Goal: Transaction & Acquisition: Purchase product/service

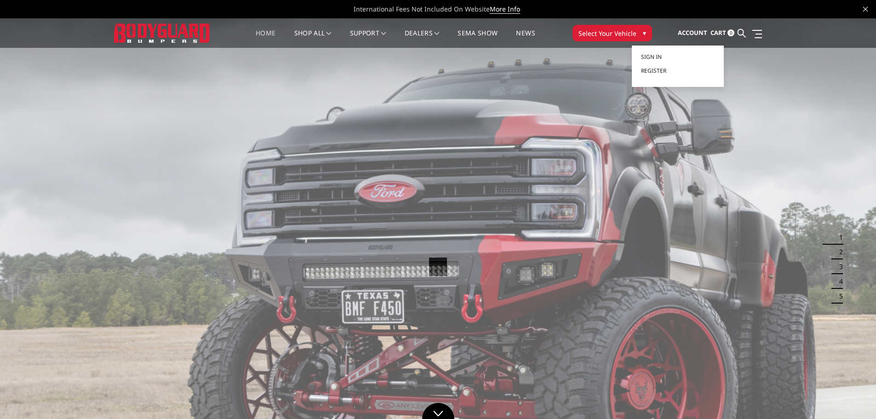
click at [693, 32] on span "Account" at bounding box center [692, 33] width 29 height 8
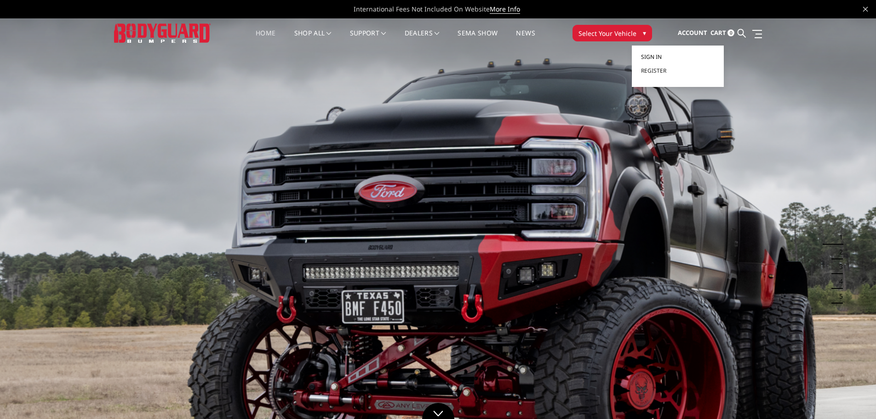
click at [650, 56] on span "Sign in" at bounding box center [651, 57] width 21 height 8
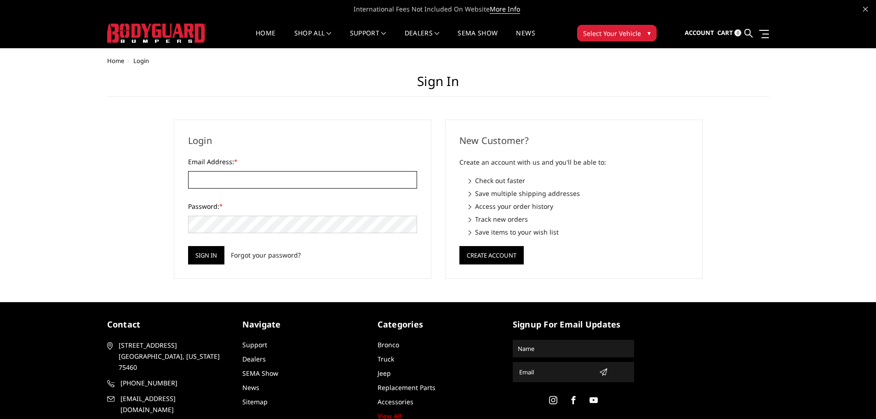
click at [331, 179] on input "Email Address: *" at bounding box center [302, 179] width 229 height 17
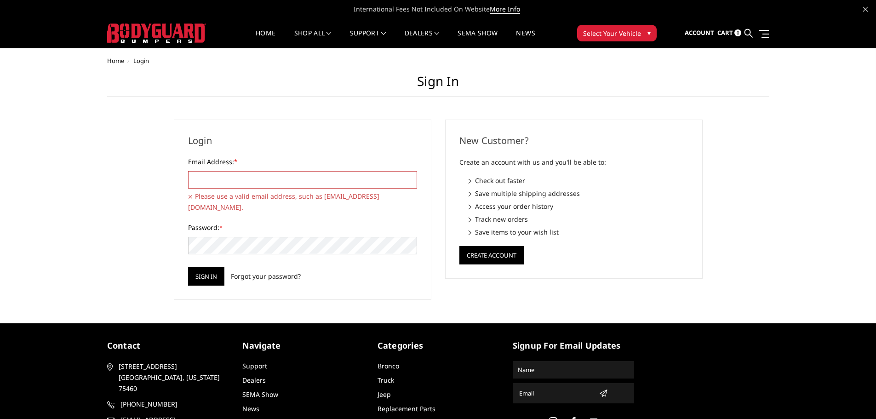
type input "[EMAIL_ADDRESS][DOMAIN_NAME]"
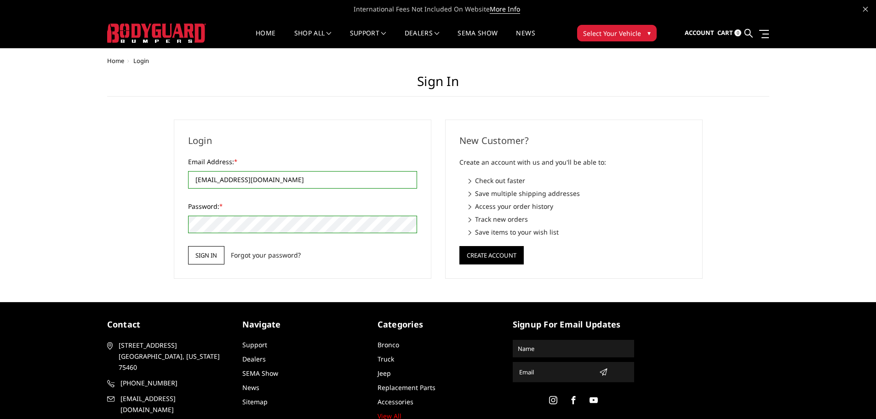
click at [196, 254] on input "Sign in" at bounding box center [206, 255] width 36 height 18
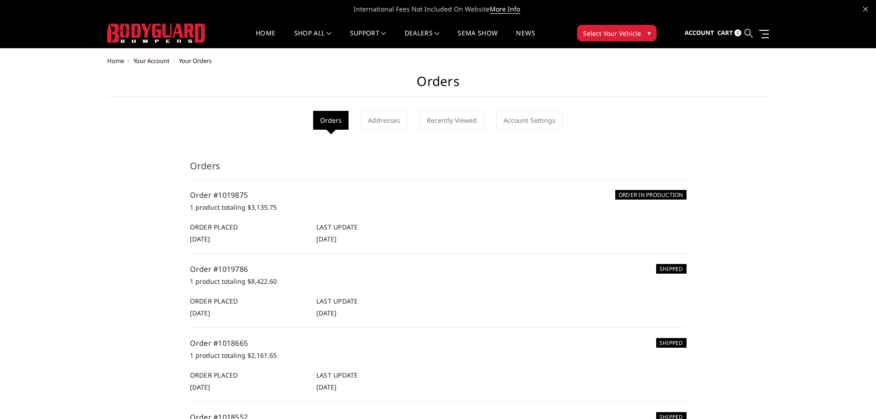
click at [752, 33] on icon at bounding box center [749, 33] width 8 height 8
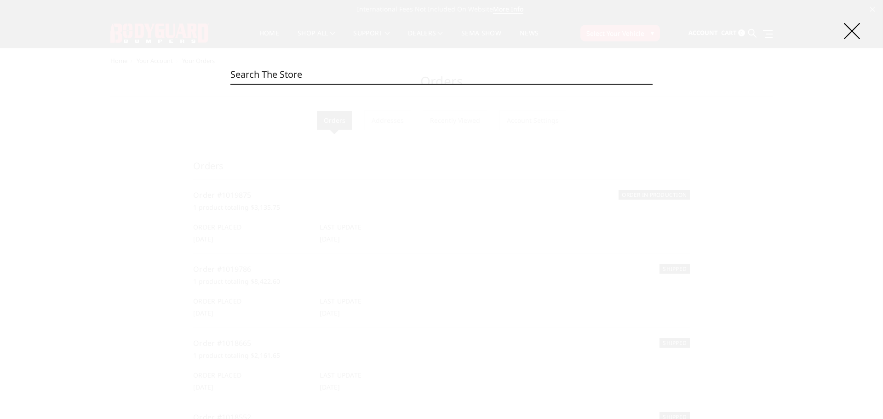
paste input "A2LBase"
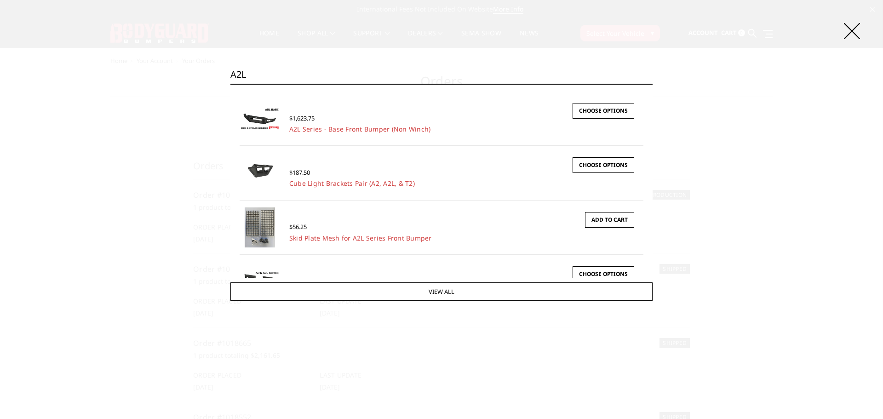
type input "A2L"
click at [460, 128] on h4 "A2L Series - Base Front Bumper (Non Winch)" at bounding box center [375, 129] width 173 height 8
click at [373, 128] on link "A2L Series - Base Front Bumper (Non Winch)" at bounding box center [360, 129] width 142 height 9
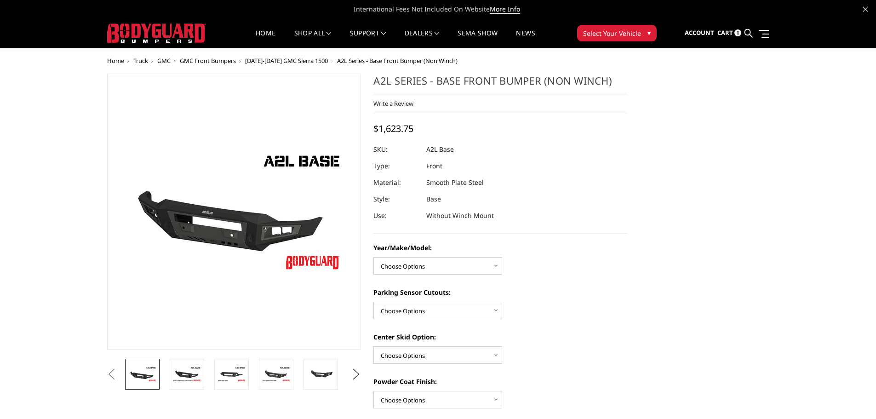
scroll to position [46, 0]
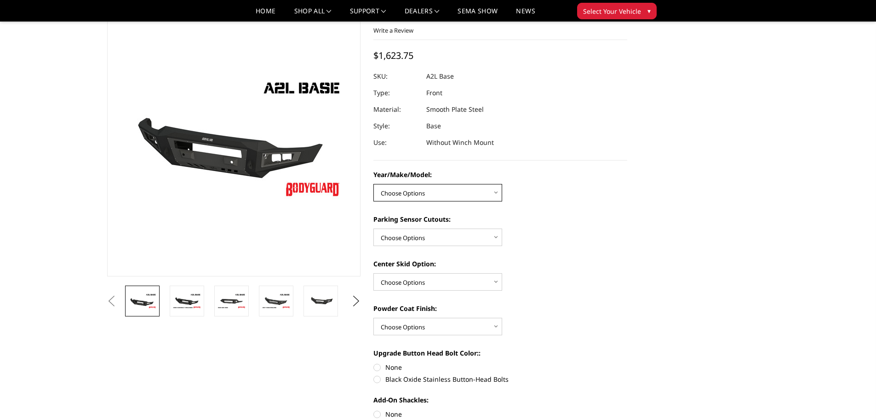
click at [456, 191] on select "Choose Options Chevrolet 15-19 2500/3500 Chevrolet 19-21 1500 Chevrolet 15-20 C…" at bounding box center [438, 192] width 129 height 17
select select "4333"
click at [374, 184] on select "Choose Options Chevrolet 15-19 2500/3500 Chevrolet 19-21 1500 Chevrolet 15-20 C…" at bounding box center [438, 192] width 129 height 17
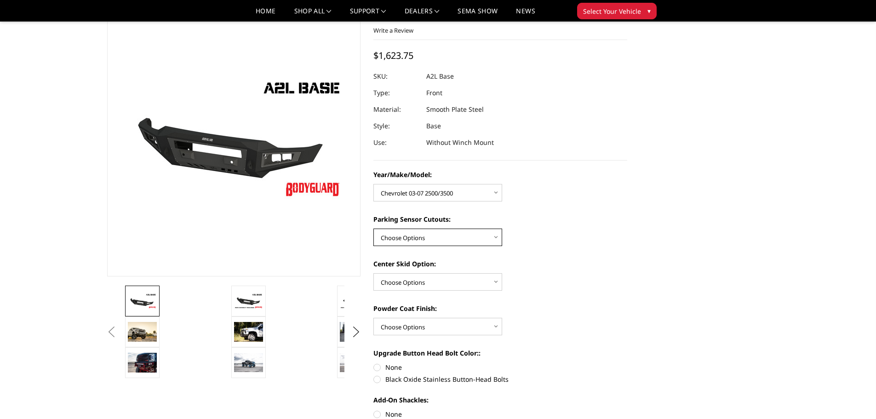
click at [455, 239] on select "Choose Options Yes - With Parking Sensor Cutouts No - Without Parking Sensor Cu…" at bounding box center [438, 237] width 129 height 17
select select "4329"
click at [374, 229] on select "Choose Options Yes - With Parking Sensor Cutouts No - Without Parking Sensor Cu…" at bounding box center [438, 237] width 129 height 17
click at [449, 287] on select "Choose Options Single Light Bar Cutout" at bounding box center [438, 281] width 129 height 17
select select "4304"
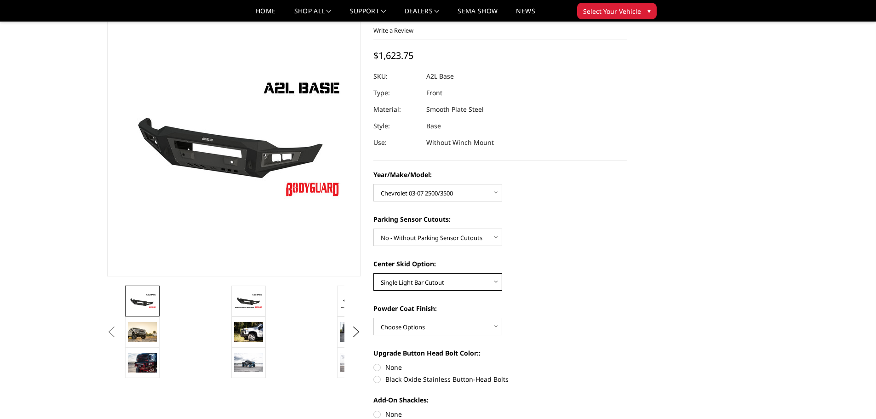
click at [374, 273] on select "Choose Options Single Light Bar Cutout" at bounding box center [438, 281] width 129 height 17
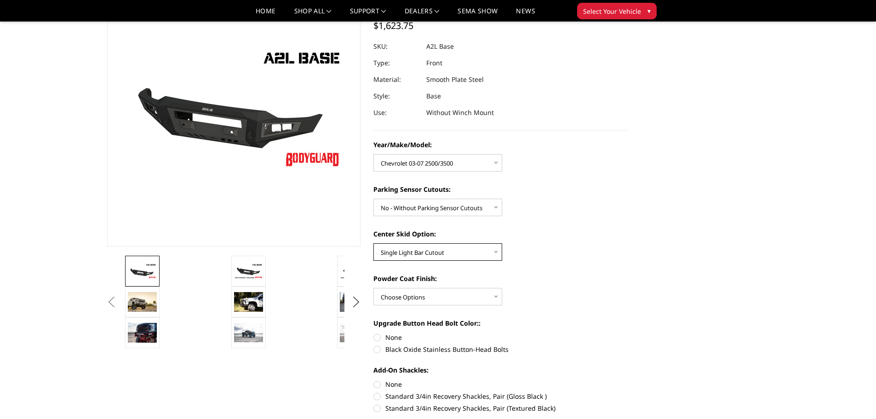
scroll to position [92, 0]
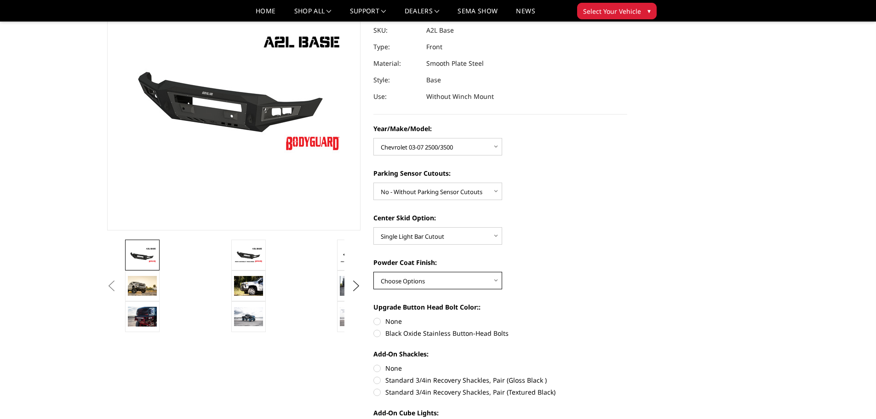
click at [449, 279] on select "Choose Options Bare metal (included) Texture Black Powder Coat" at bounding box center [438, 280] width 129 height 17
select select "4285"
click at [374, 272] on select "Choose Options Bare metal (included) Texture Black Powder Coat" at bounding box center [438, 280] width 129 height 17
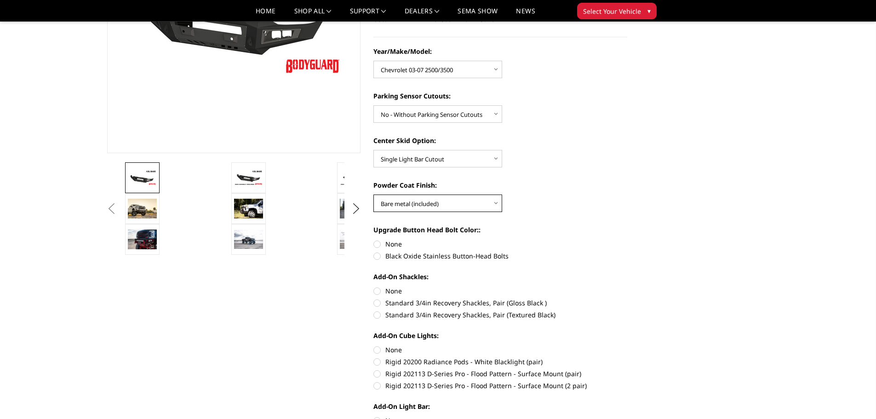
scroll to position [184, 0]
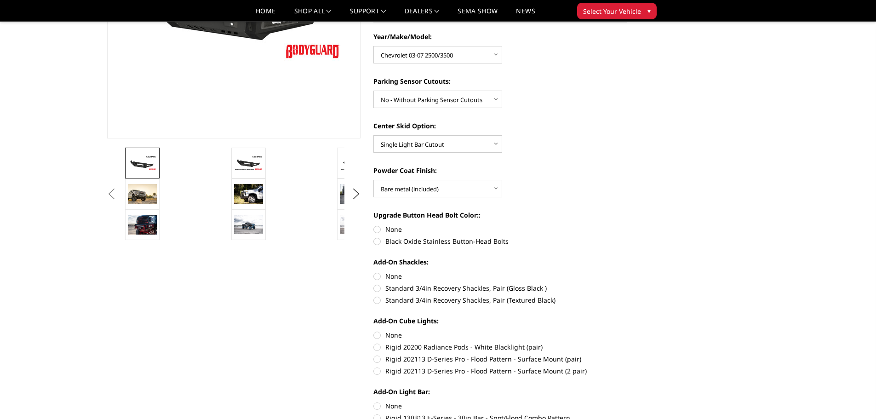
click at [379, 228] on label "None" at bounding box center [501, 230] width 254 height 10
click at [374, 225] on input "None" at bounding box center [374, 225] width 0 height 0
radio input "true"
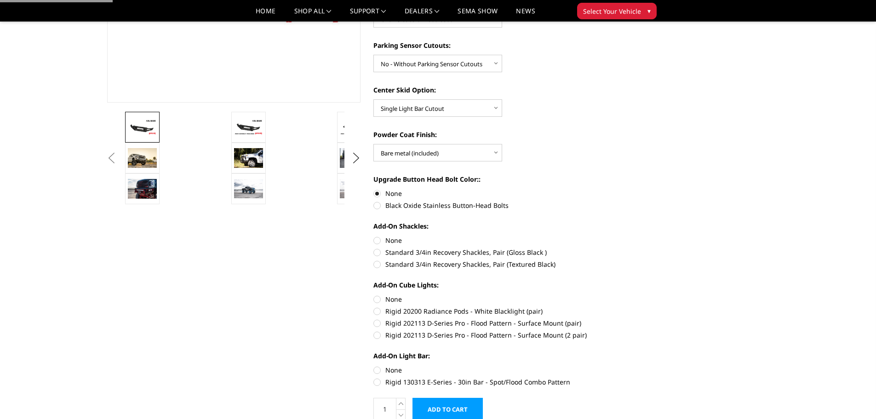
scroll to position [230, 0]
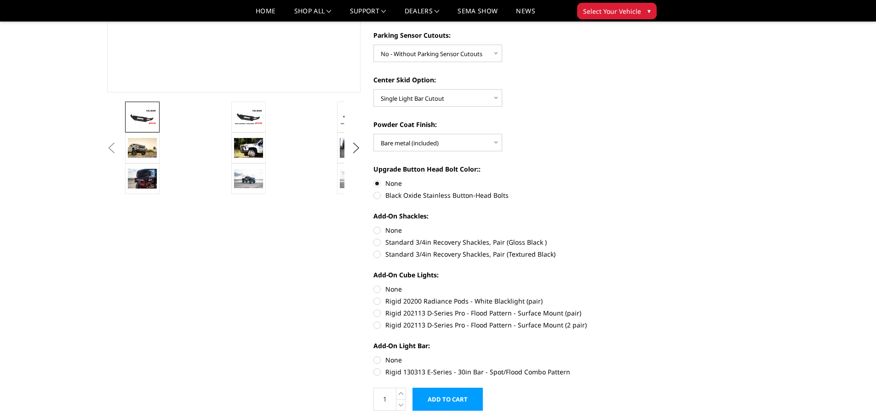
click at [381, 231] on label "None" at bounding box center [501, 230] width 254 height 10
click at [374, 226] on input "None" at bounding box center [374, 225] width 0 height 0
radio input "true"
click at [378, 288] on label "None" at bounding box center [501, 289] width 254 height 10
click at [374, 285] on input "None" at bounding box center [374, 284] width 0 height 0
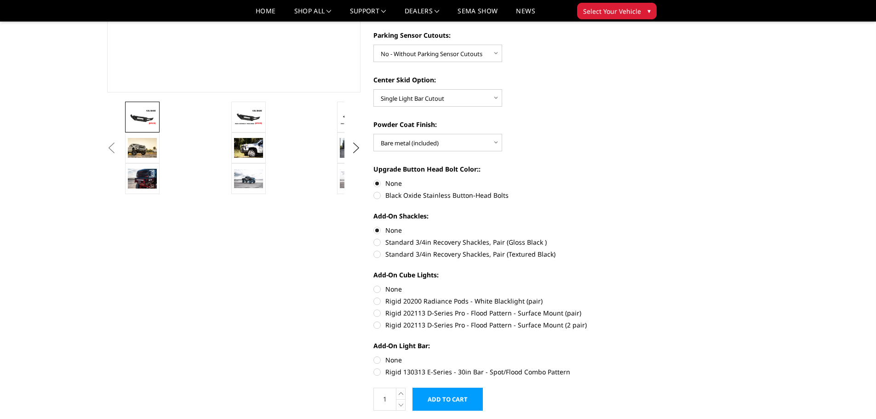
radio input "true"
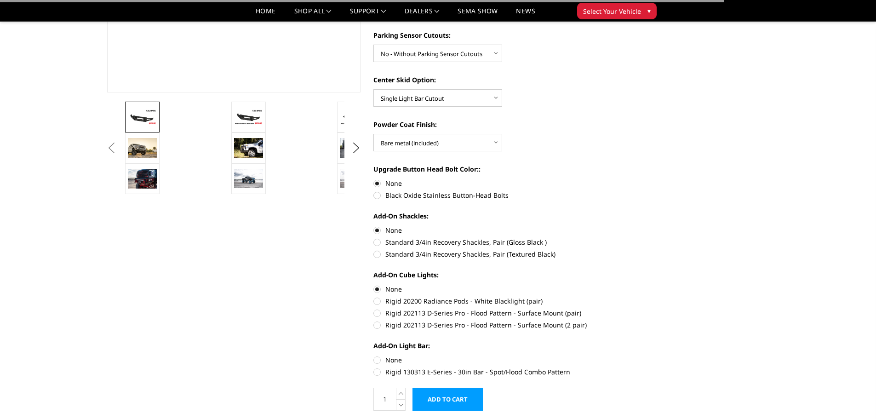
scroll to position [276, 0]
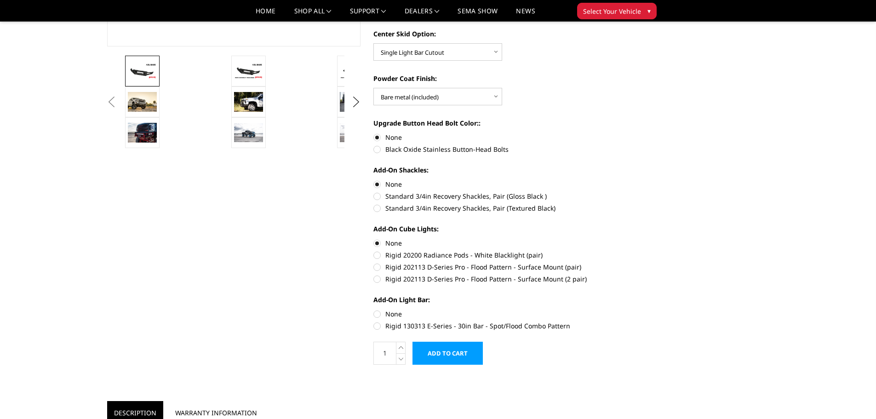
click at [381, 313] on label "None" at bounding box center [501, 314] width 254 height 10
click at [374, 310] on input "None" at bounding box center [374, 309] width 0 height 0
radio input "true"
click at [439, 359] on input "Add to Cart" at bounding box center [448, 353] width 70 height 23
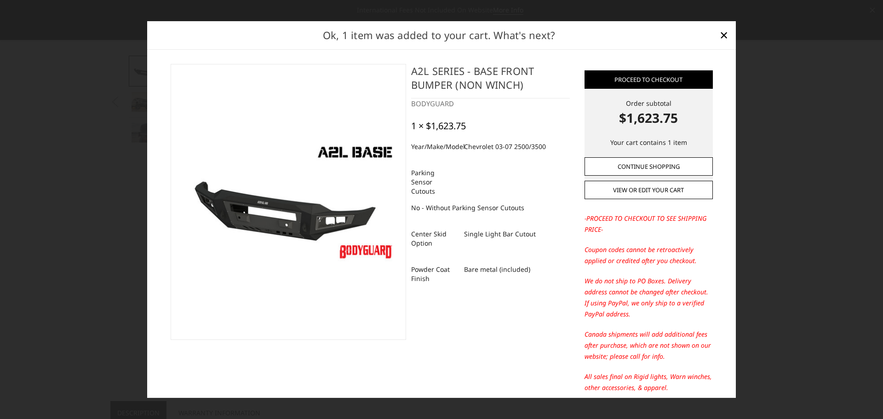
click at [636, 175] on link "Continue Shopping" at bounding box center [649, 166] width 128 height 18
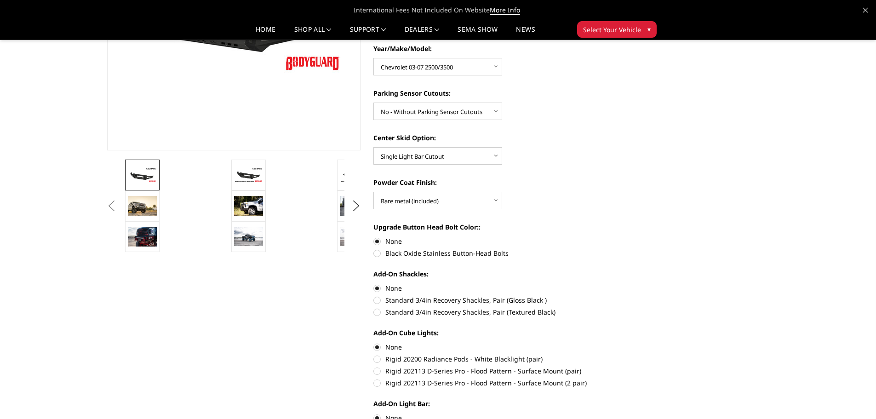
scroll to position [0, 0]
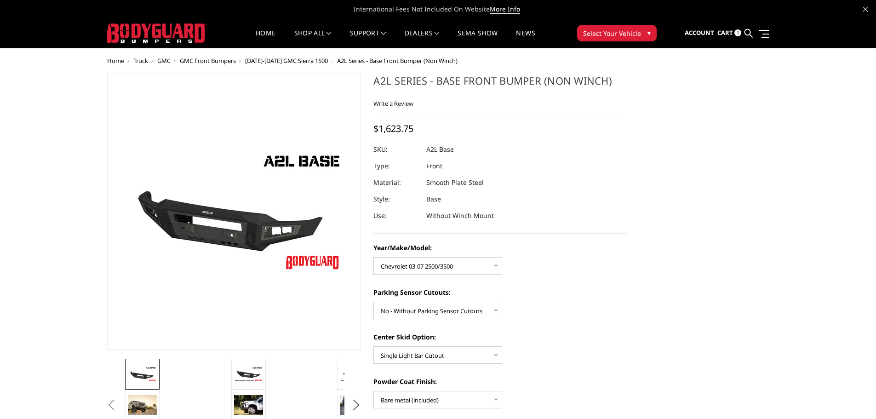
click at [726, 35] on span "Cart" at bounding box center [726, 33] width 16 height 8
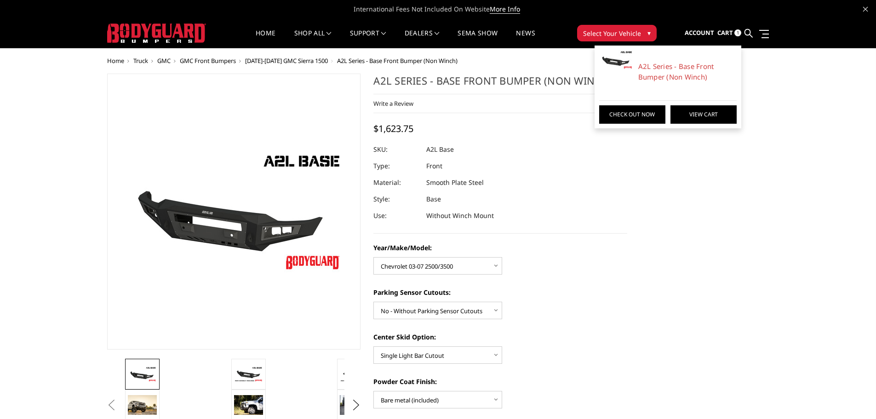
click at [710, 115] on link "View Cart" at bounding box center [704, 114] width 66 height 18
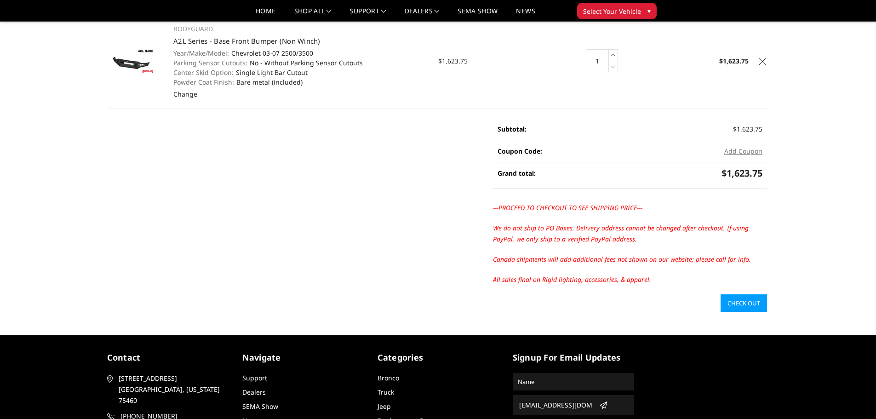
scroll to position [92, 0]
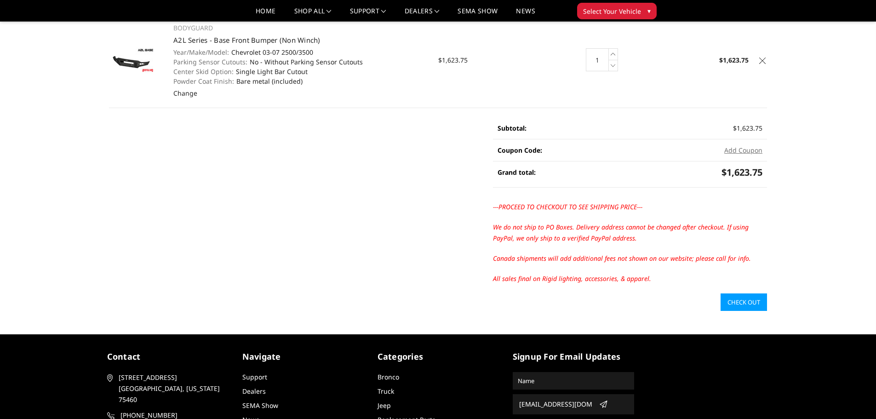
click at [730, 303] on link "Check out" at bounding box center [744, 302] width 46 height 17
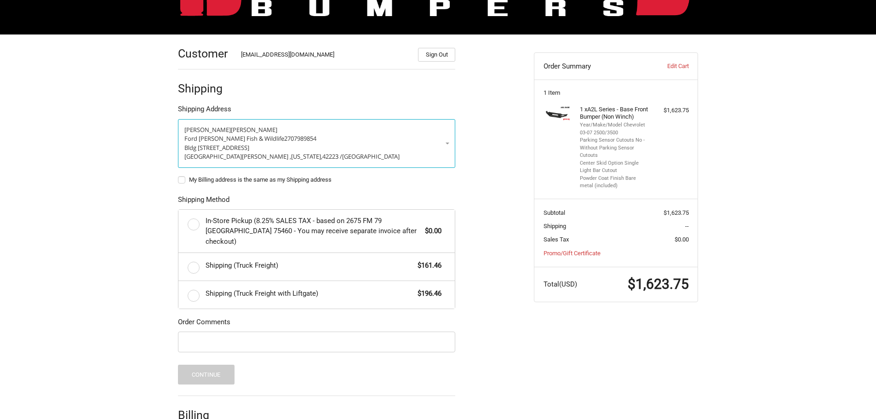
scroll to position [104, 0]
click at [449, 143] on link "Jonathan Mills Ford Campbell Fish & Wildlife 2707989854 Bldg 7610 East End Road…" at bounding box center [316, 143] width 277 height 49
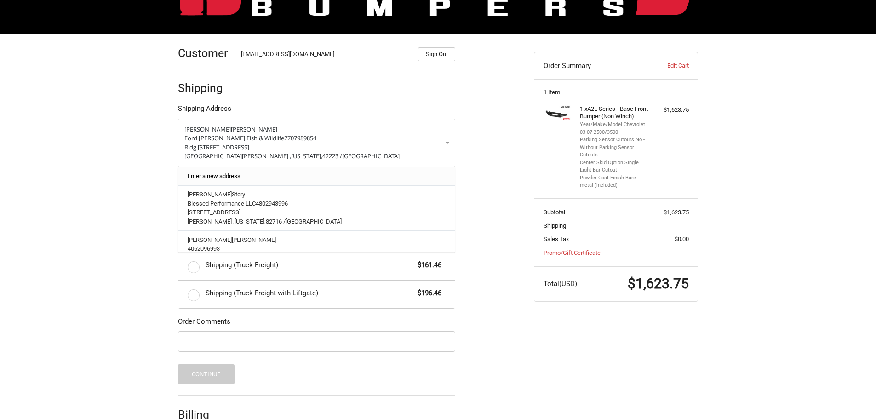
click at [227, 177] on link "Enter a new address" at bounding box center [317, 176] width 268 height 18
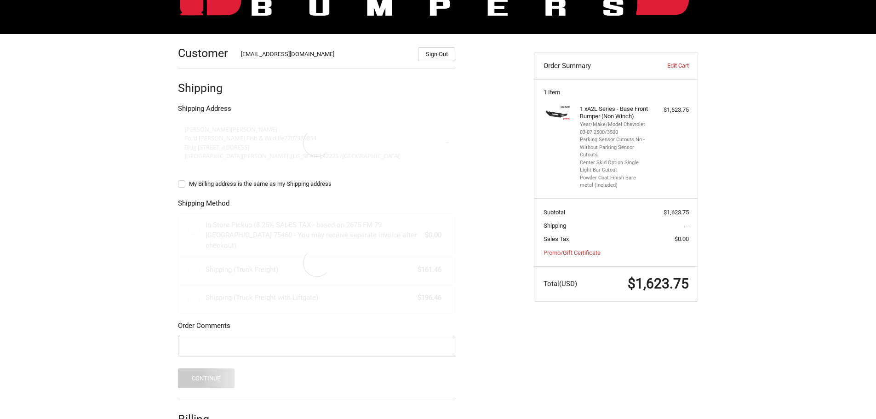
select select "US"
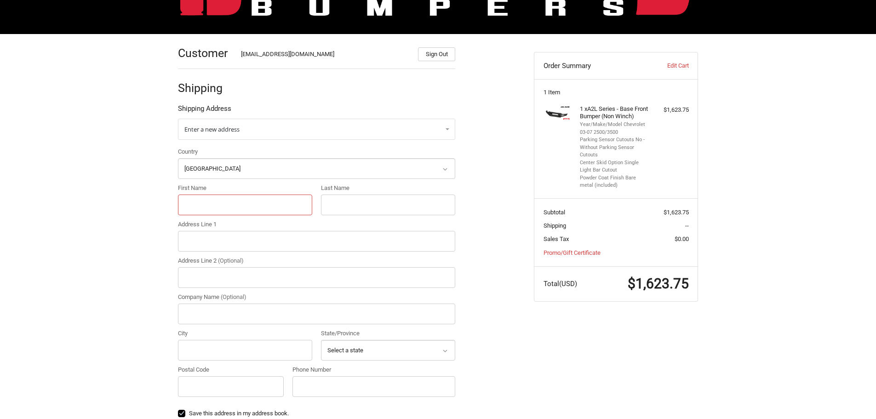
click at [239, 204] on input "First Name" at bounding box center [245, 205] width 134 height 21
type input "Jeremy"
type input "Ramirez"
click at [229, 238] on input "Address Line 1" at bounding box center [316, 241] width 277 height 21
paste input "11210 DALE JEAN DR"
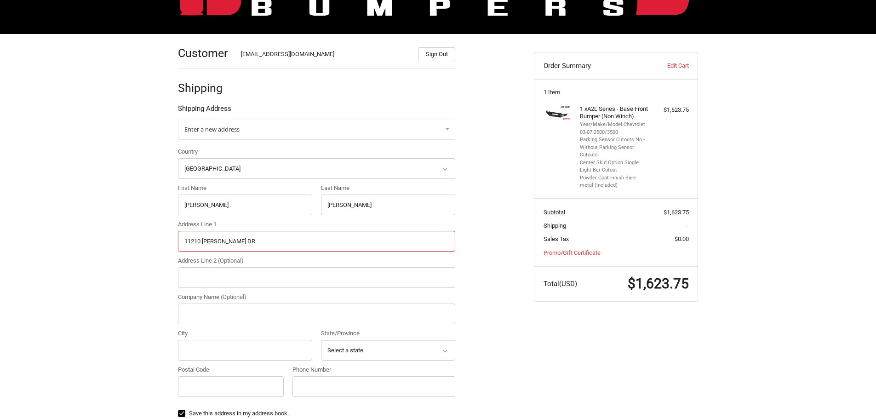
type input "11210 DALE JEAN DR"
click at [88, 196] on div "Customer blessedperformancellc@gmail.com Sign Out Shipping Shipping Address Ent…" at bounding box center [438, 359] width 876 height 650
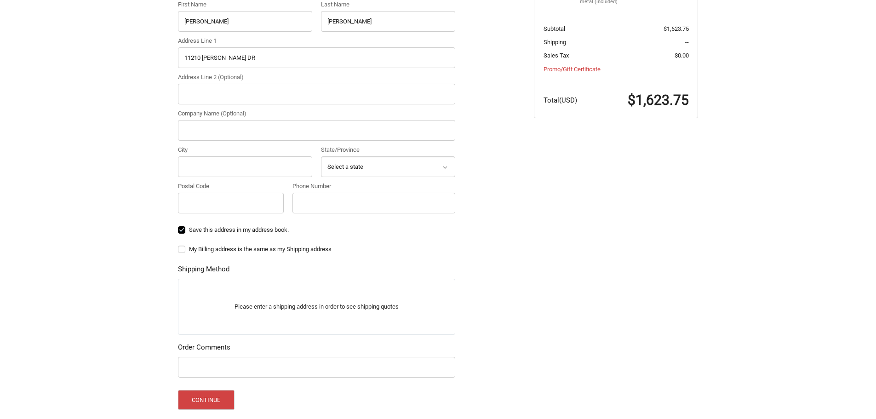
scroll to position [288, 0]
click at [213, 170] on input "City" at bounding box center [245, 166] width 134 height 21
paste input "NEEDVILLE"
type input "NEEDVILLE"
click at [351, 168] on select "Select a state Alabama Alaska American Samoa Arizona Arkansas Armed Forces Amer…" at bounding box center [388, 166] width 134 height 21
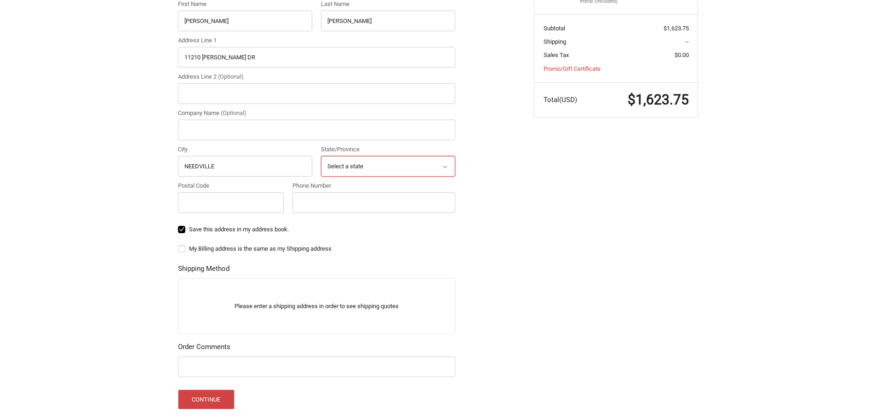
select select "TX"
click at [321, 156] on select "Select a state Alabama Alaska American Samoa Arizona Arkansas Armed Forces Amer…" at bounding box center [388, 166] width 134 height 21
click at [476, 286] on ol "Customer blessedperformancellc@gmail.com Sign Out Shipping Shipping Address Ent…" at bounding box center [334, 170] width 313 height 641
click at [219, 206] on input "Postal Code" at bounding box center [231, 202] width 106 height 21
paste input "77461"
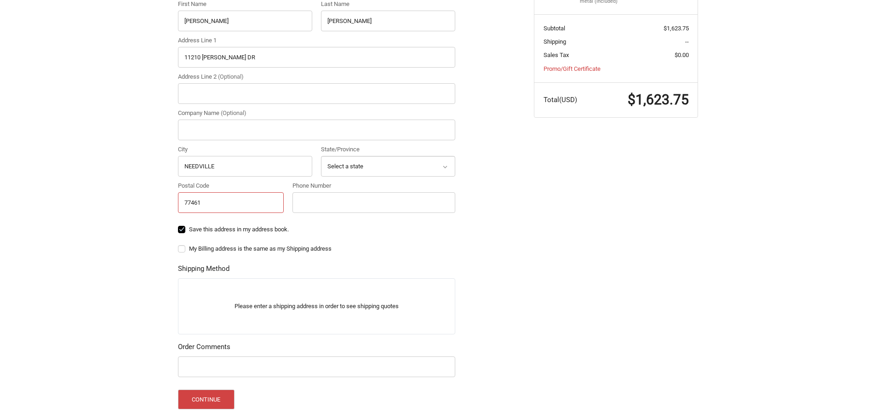
type input "77461"
click at [59, 145] on div "Customer blessedperformancellc@gmail.com Sign Out Shipping Shipping Address Ent…" at bounding box center [438, 175] width 876 height 650
click at [316, 199] on input "Phone Number" at bounding box center [374, 202] width 163 height 21
paste input "8328410545"
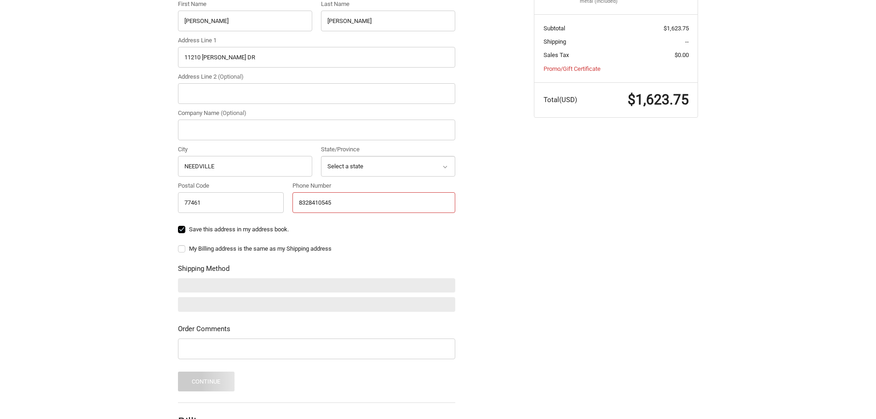
type input "8328410545"
click at [127, 200] on div "Customer blessedperformancellc@gmail.com Sign Out Shipping Shipping Address Ent…" at bounding box center [438, 166] width 876 height 632
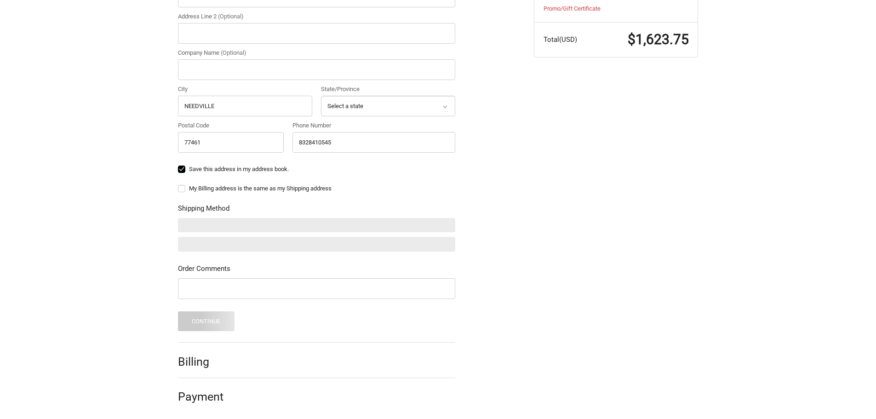
scroll to position [351, 0]
click at [183, 167] on label "Save this address in my address book." at bounding box center [316, 166] width 277 height 7
click at [179, 163] on input "Save this address in my address book." at bounding box center [178, 162] width 0 height 0
checkbox input "false"
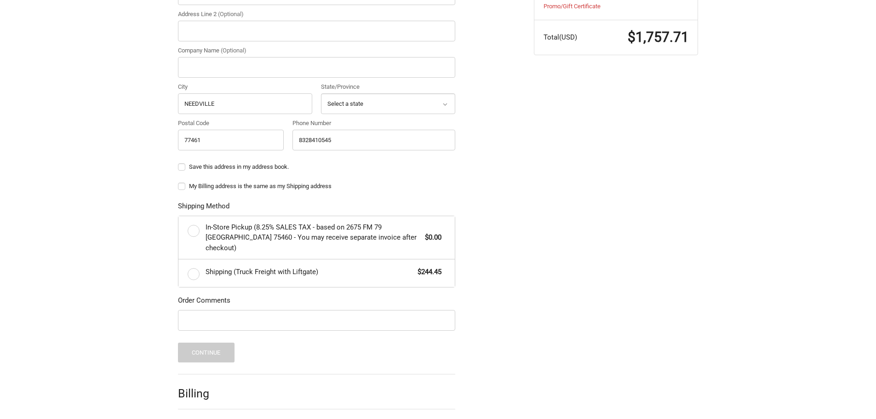
click at [154, 179] on div "Customer blessedperformancellc@gmail.com Sign Out Shipping Shipping Address Ent…" at bounding box center [438, 120] width 876 height 666
click at [192, 262] on label "Shipping (Truck Freight with Liftgate) $244.45" at bounding box center [317, 273] width 277 height 28
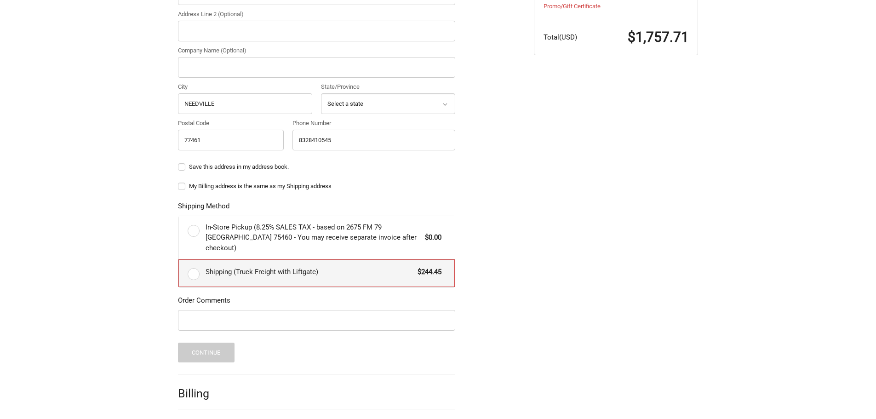
click at [179, 260] on input "Shipping (Truck Freight with Liftgate) $244.45" at bounding box center [179, 259] width 0 height 0
radio input "true"
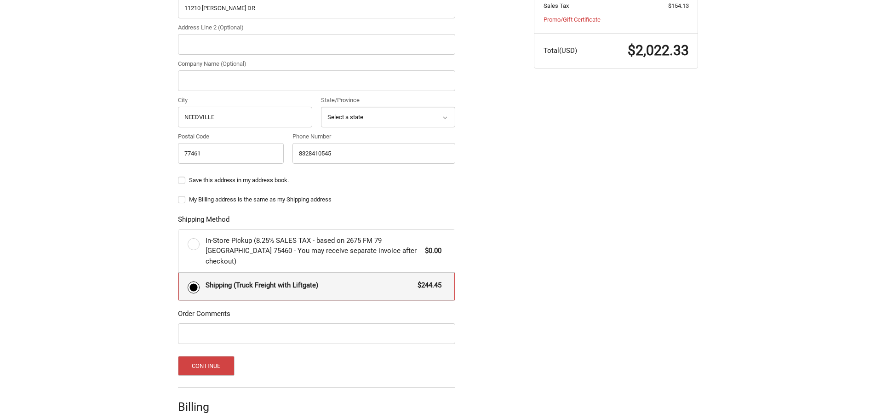
scroll to position [374, 0]
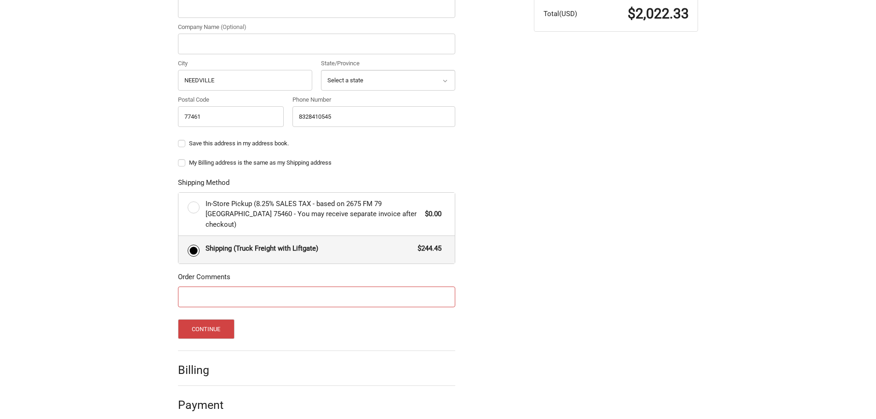
click at [291, 287] on input "Order Comments" at bounding box center [316, 297] width 277 height 21
type input "77368-Kara"
click at [219, 321] on button "Continue" at bounding box center [206, 329] width 57 height 20
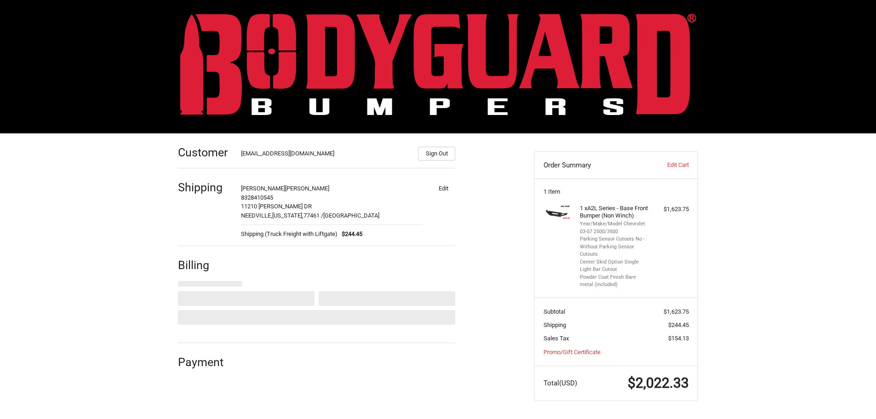
select select "US"
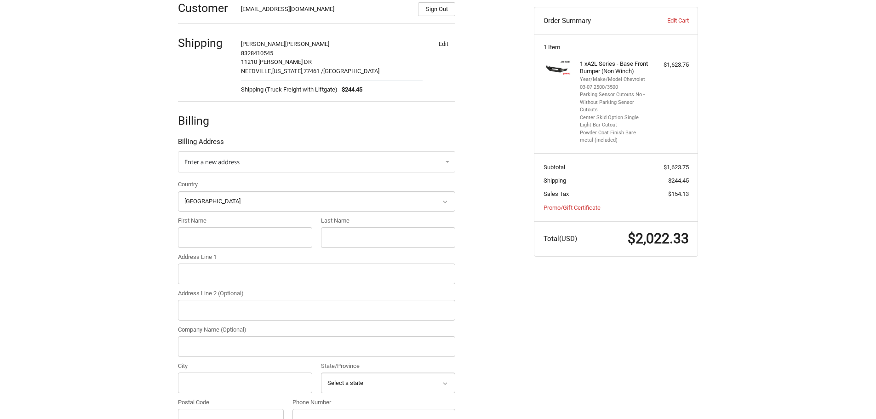
scroll to position [167, 0]
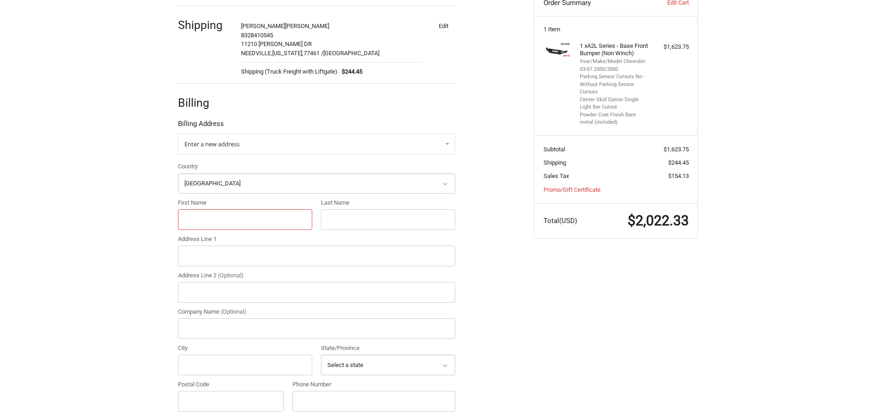
click at [276, 216] on input "First Name" at bounding box center [245, 219] width 134 height 21
type input "Matthew"
type input "Story"
type input "4015 Twister Dr"
type input "Blessed Performance LLC"
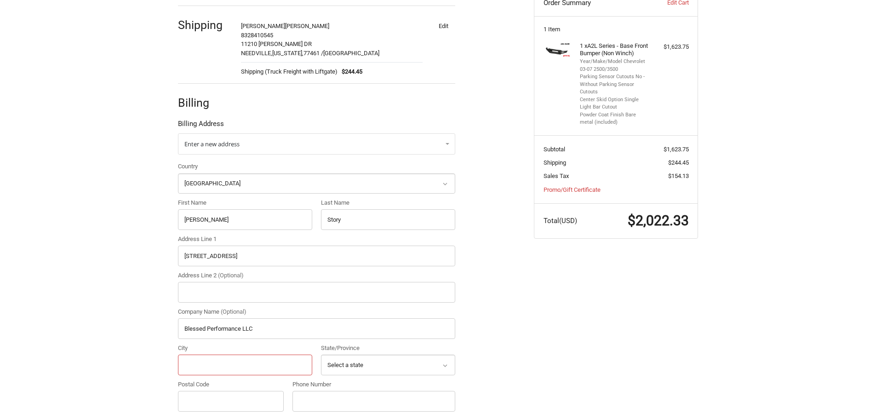
type input "Gillette"
select select "WY"
type input "82716"
type input "4802943996"
click at [508, 271] on div "Customer blessedperformancellc@gmail.com Sign Out Shipping Jeremy Ramirez 83284…" at bounding box center [349, 242] width 356 height 542
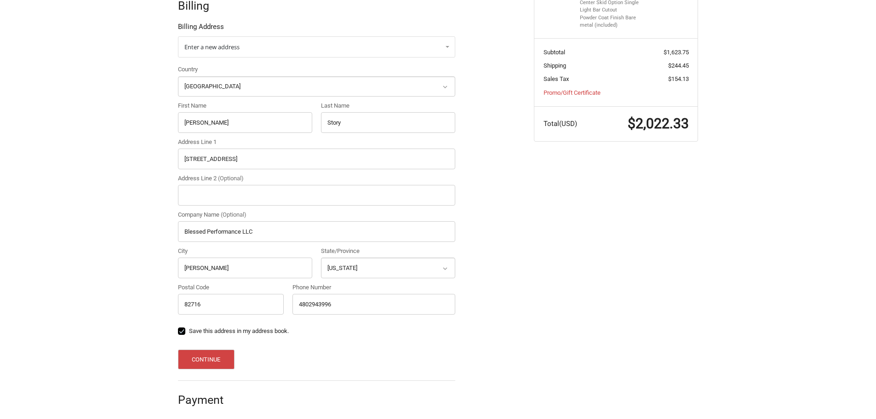
scroll to position [270, 0]
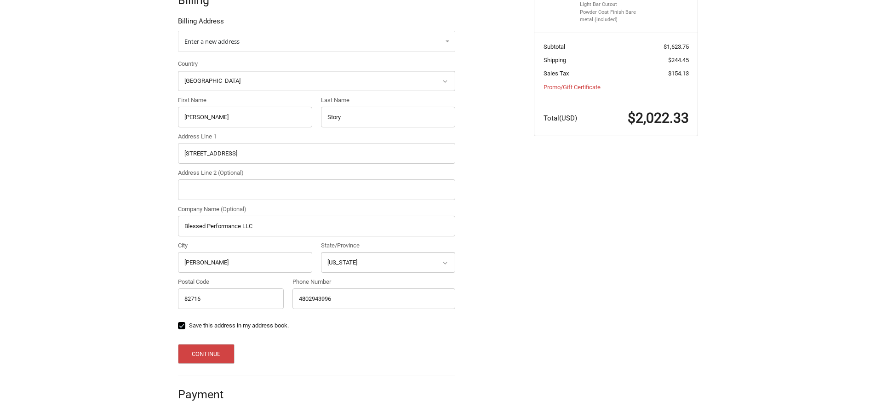
click at [182, 325] on label "Save this address in my address book." at bounding box center [316, 325] width 277 height 7
click at [179, 322] on input "Save this address in my address book." at bounding box center [178, 321] width 0 height 0
drag, startPoint x: 183, startPoint y: 327, endPoint x: 184, endPoint y: 338, distance: 10.6
click at [183, 327] on label "Save this address in my address book." at bounding box center [316, 325] width 277 height 7
click at [179, 322] on input "Save this address in my address book." at bounding box center [178, 321] width 0 height 0
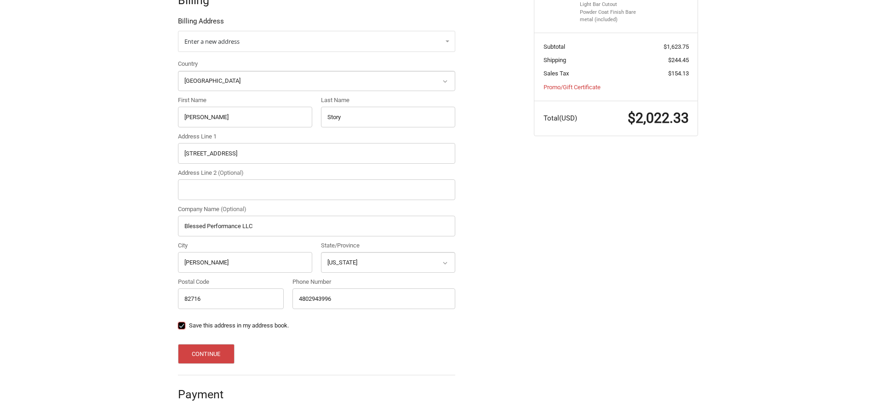
checkbox input "true"
click at [200, 359] on button "Continue" at bounding box center [206, 354] width 57 height 20
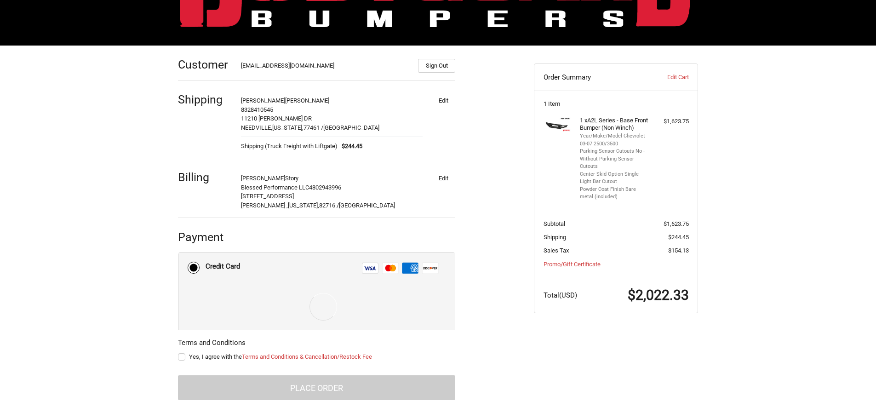
scroll to position [94, 0]
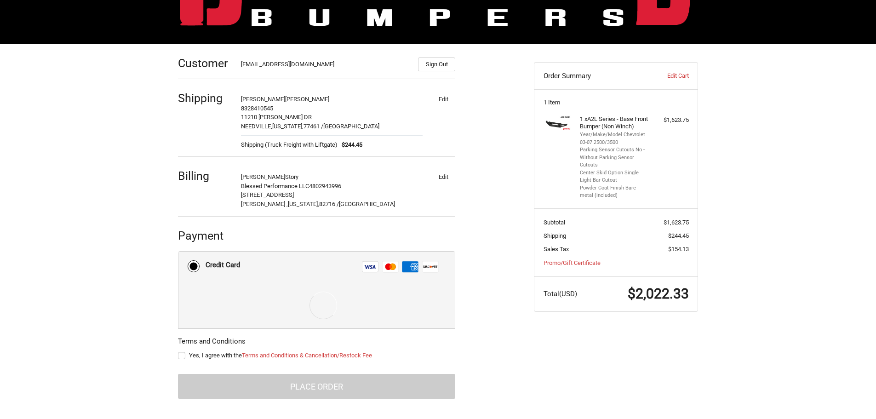
click at [183, 357] on label "Yes, I agree with the Terms and Conditions & Cancellation/Restock Fee" at bounding box center [316, 355] width 277 height 7
click at [179, 352] on input "Yes, I agree with the Terms and Conditions & Cancellation/Restock Fee" at bounding box center [178, 351] width 0 height 0
checkbox input "true"
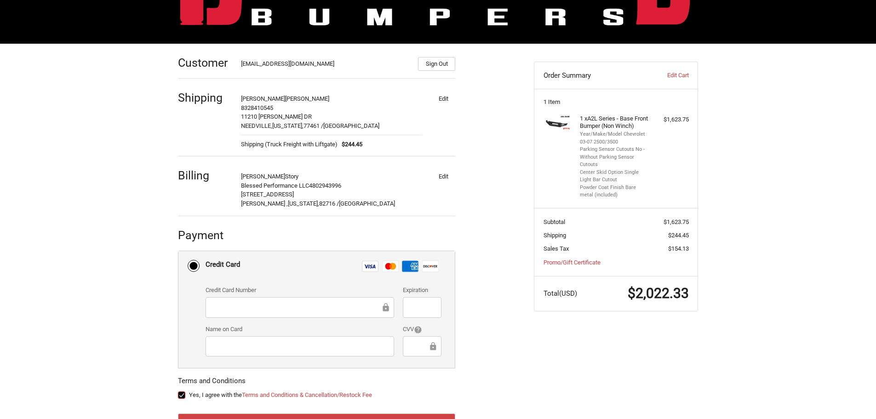
scroll to position [134, 0]
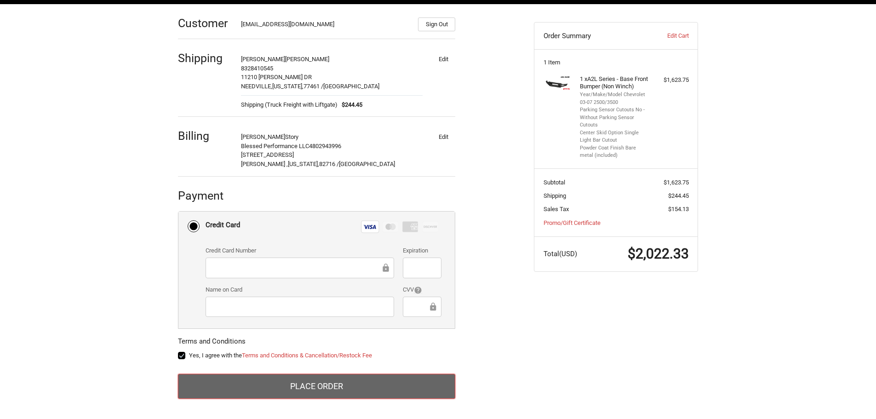
click at [261, 384] on button "Place Order" at bounding box center [316, 386] width 277 height 25
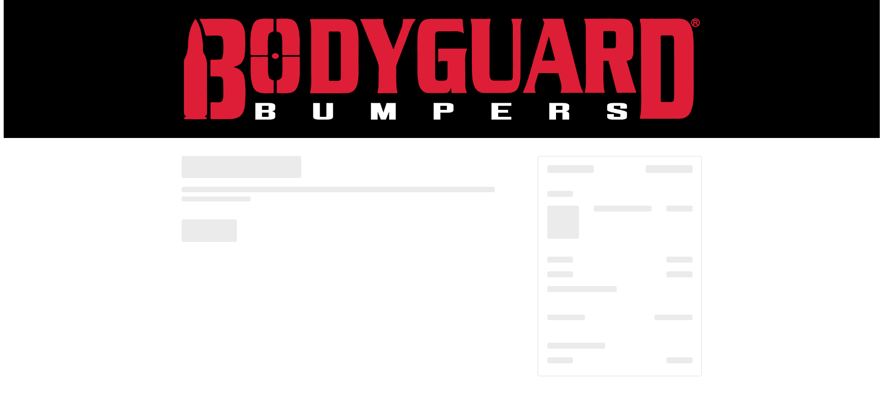
scroll to position [0, 0]
